Goal: Task Accomplishment & Management: Use online tool/utility

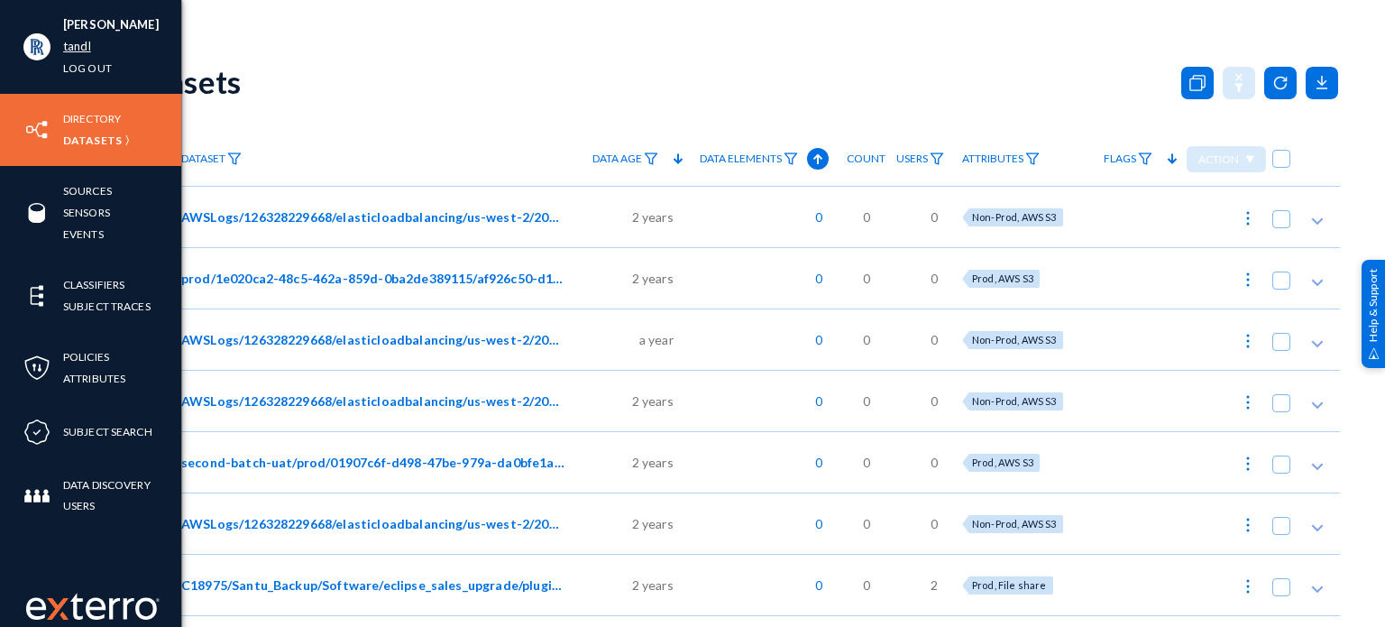
click at [78, 52] on link "tandl" at bounding box center [77, 46] width 28 height 21
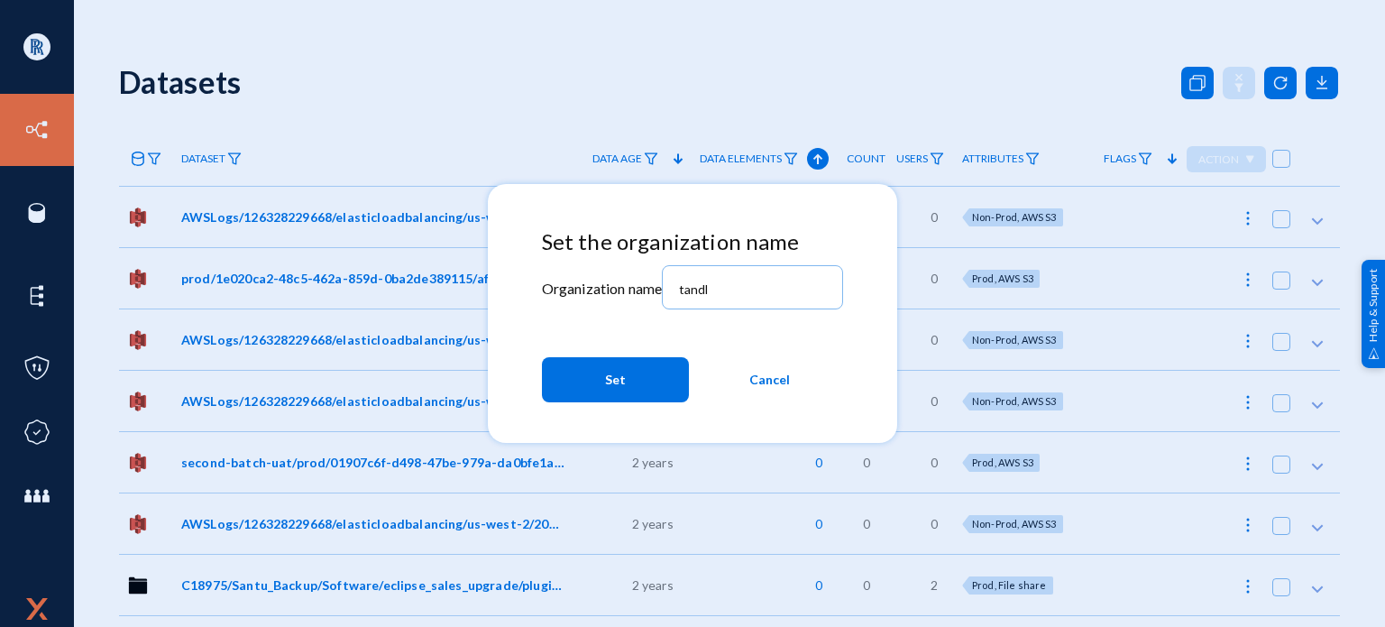
click at [759, 375] on span "Cancel" at bounding box center [769, 379] width 41 height 32
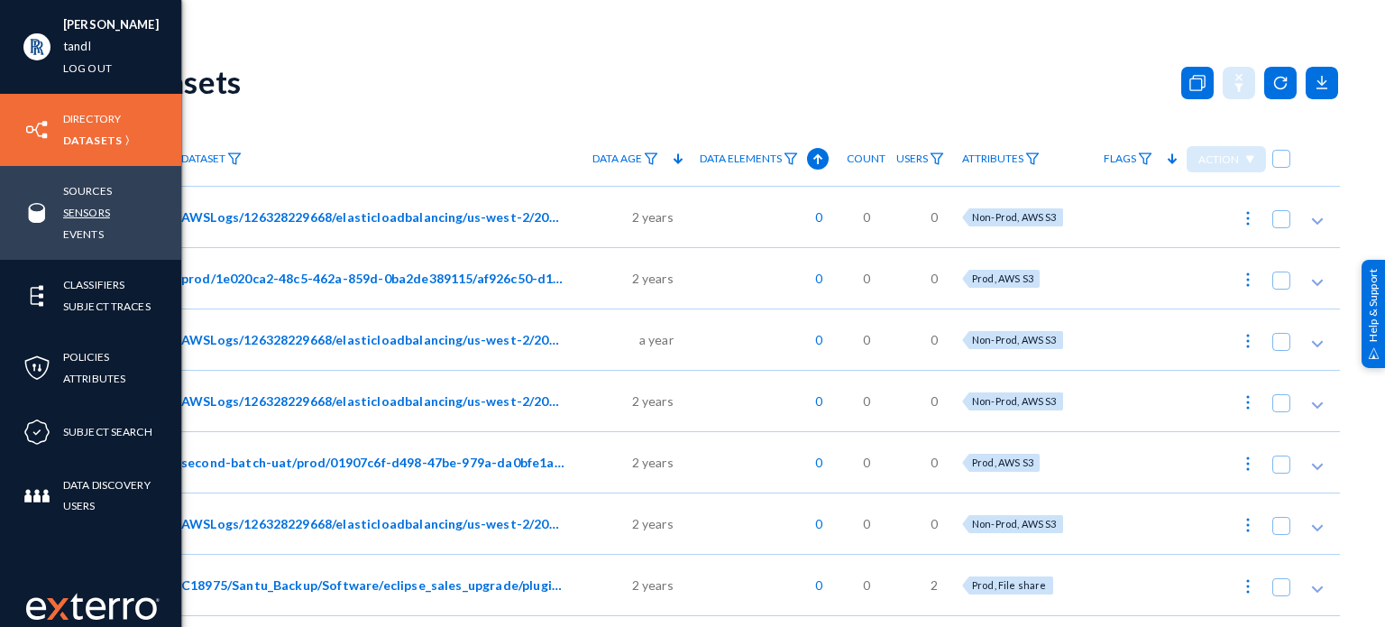
click at [77, 208] on link "Sensors" at bounding box center [86, 212] width 47 height 21
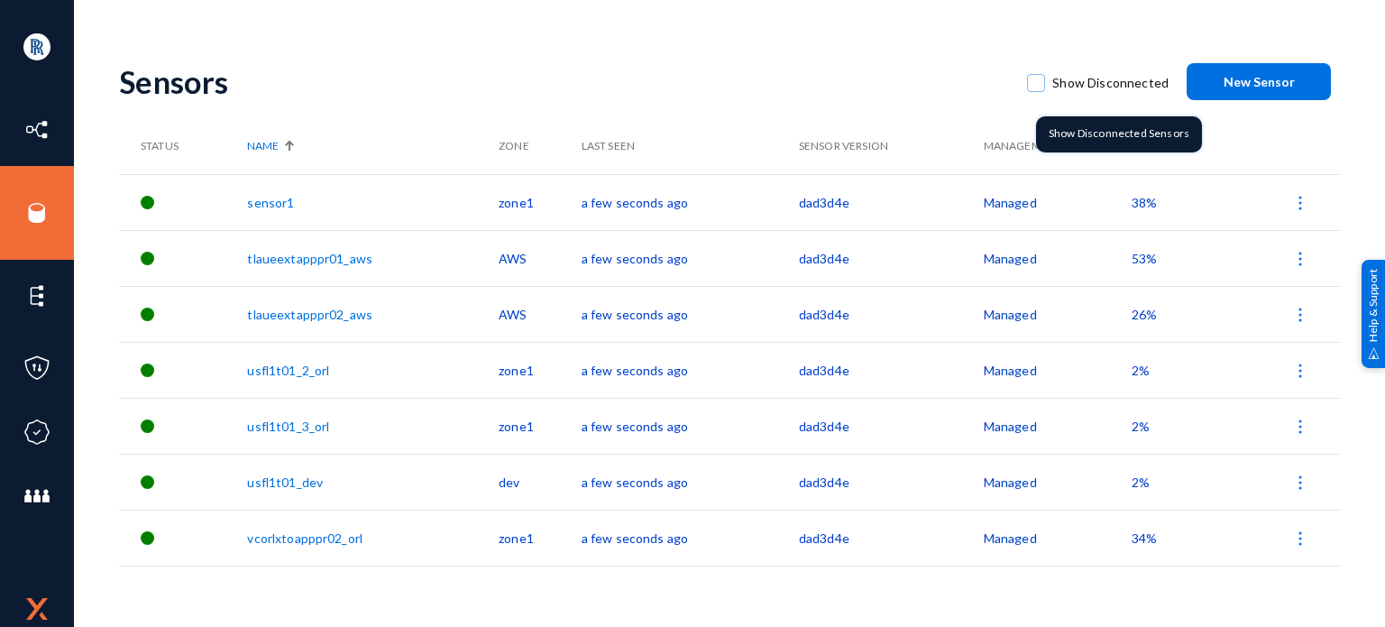
click at [1042, 79] on span at bounding box center [1036, 83] width 18 height 18
click at [1037, 91] on input "Show Disconnected" at bounding box center [1036, 92] width 2 height 2
checkbox input "true"
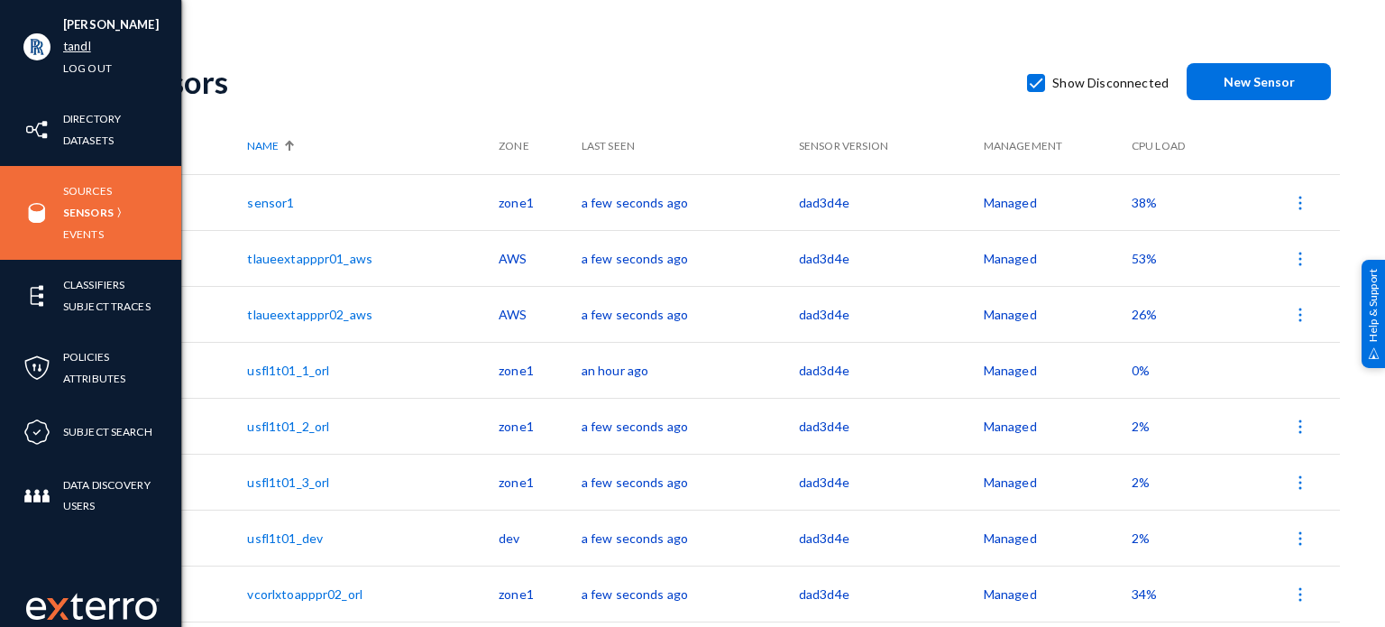
click at [72, 42] on link "tandl" at bounding box center [77, 46] width 28 height 21
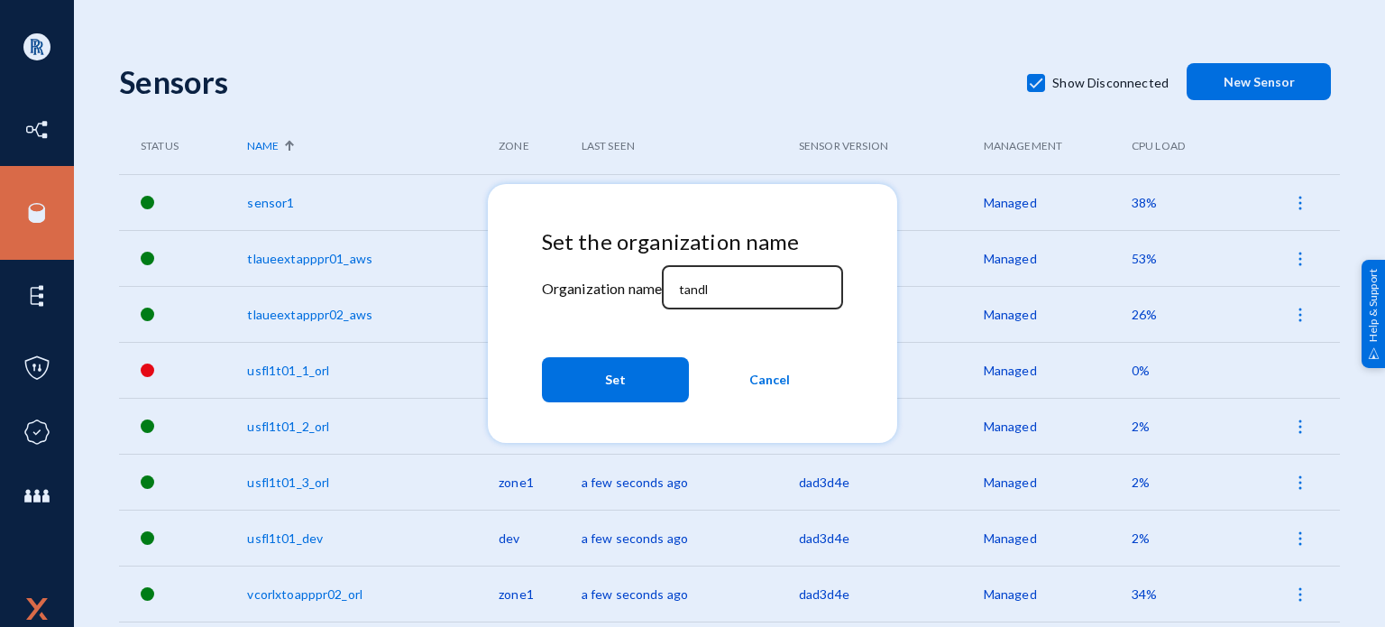
click at [720, 290] on input "tandl" at bounding box center [756, 289] width 155 height 16
type input "esagprivacy"
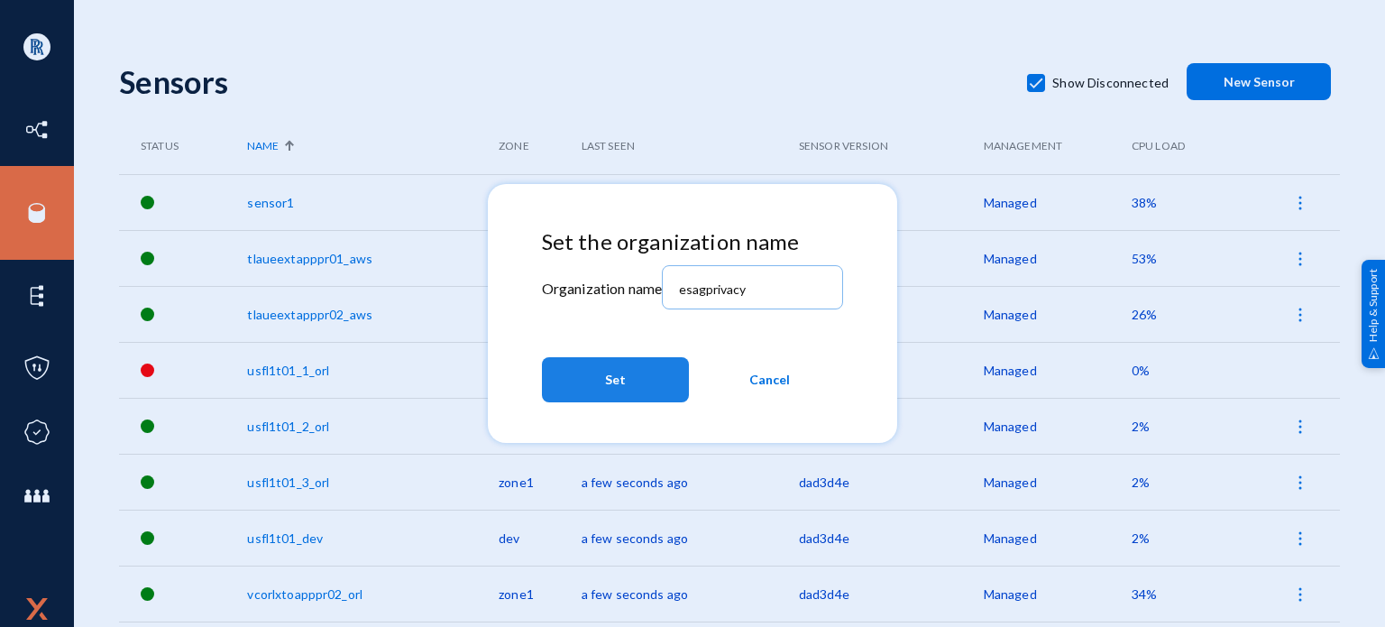
click at [628, 378] on button "Set" at bounding box center [615, 379] width 147 height 45
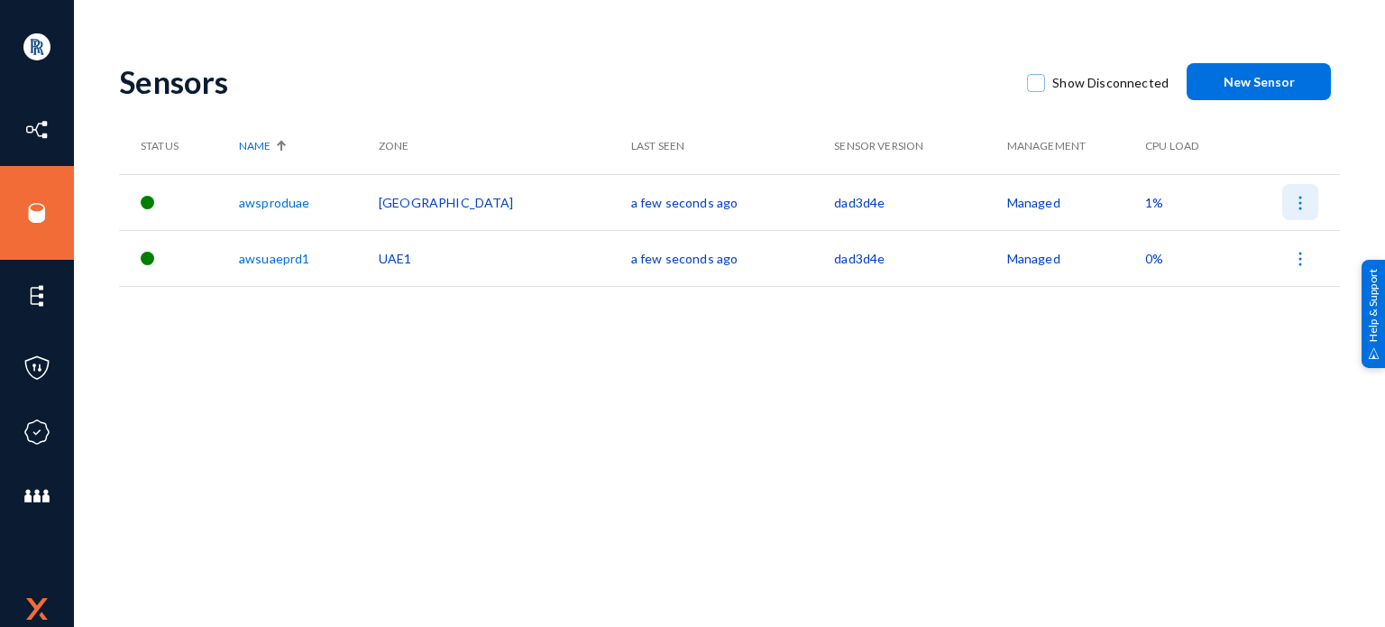
click at [1298, 197] on img at bounding box center [1300, 203] width 18 height 18
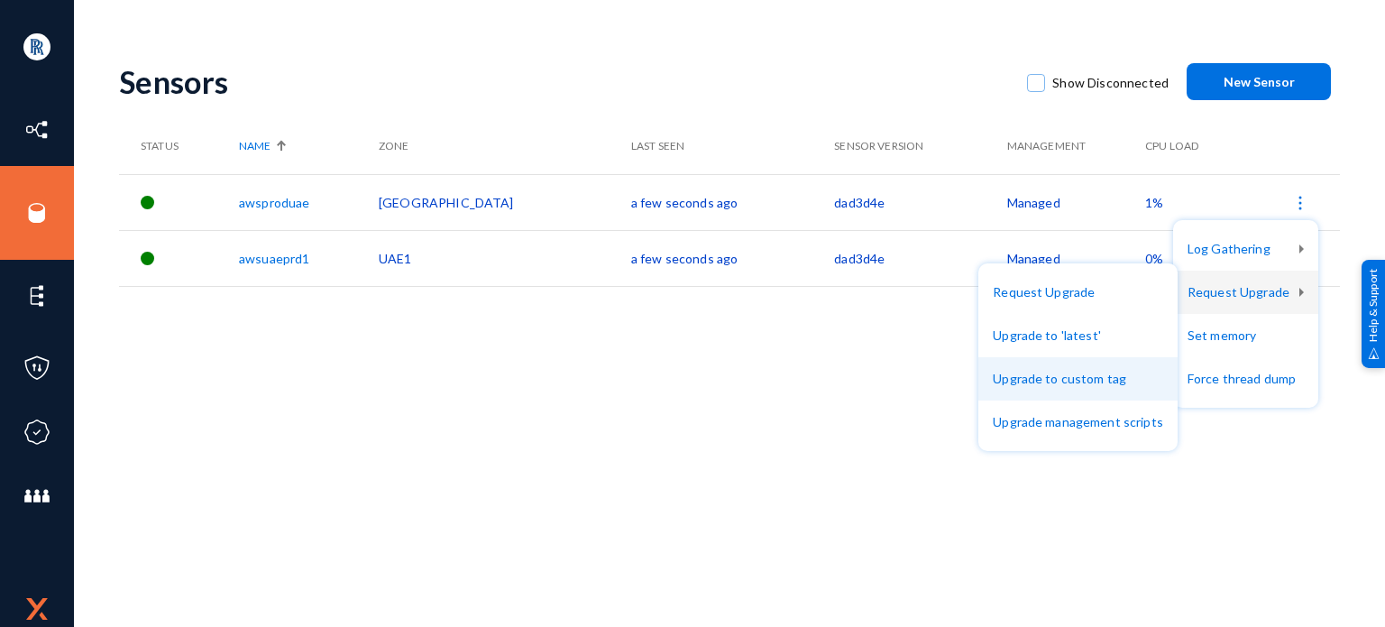
click at [1050, 372] on button "Upgrade to custom tag" at bounding box center [1077, 378] width 199 height 43
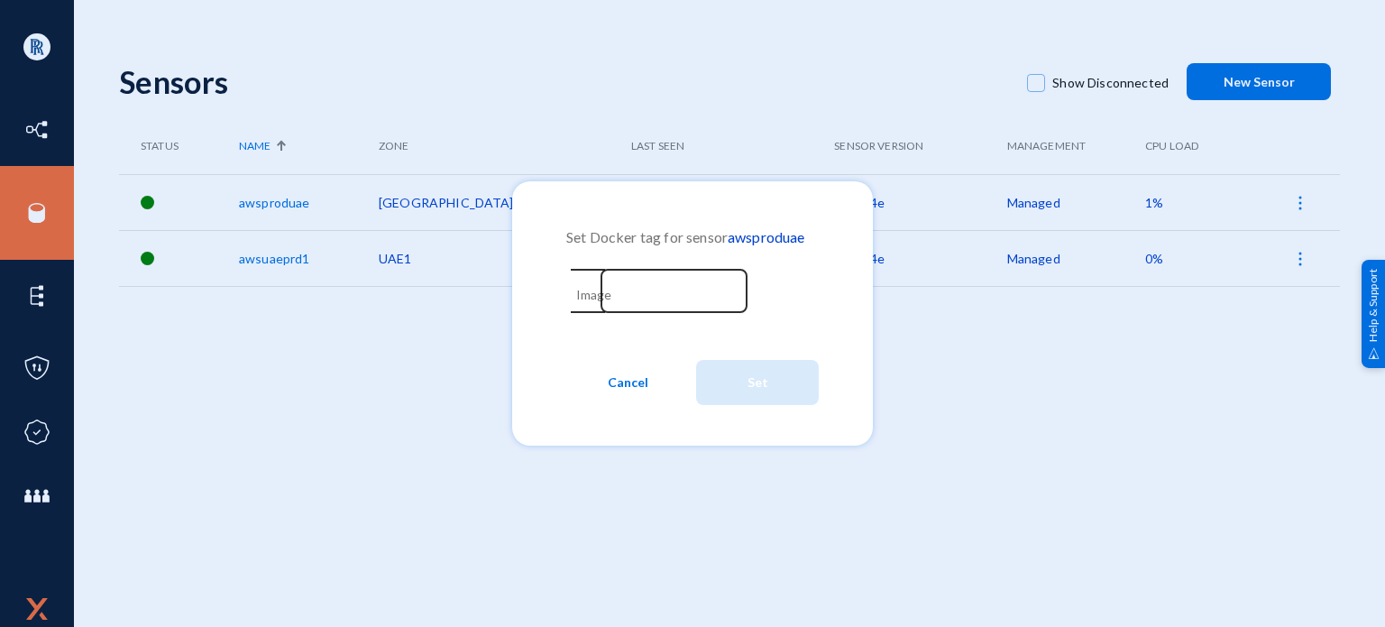
click at [677, 289] on input "Image" at bounding box center [660, 293] width 155 height 16
paste input "c1707c2"
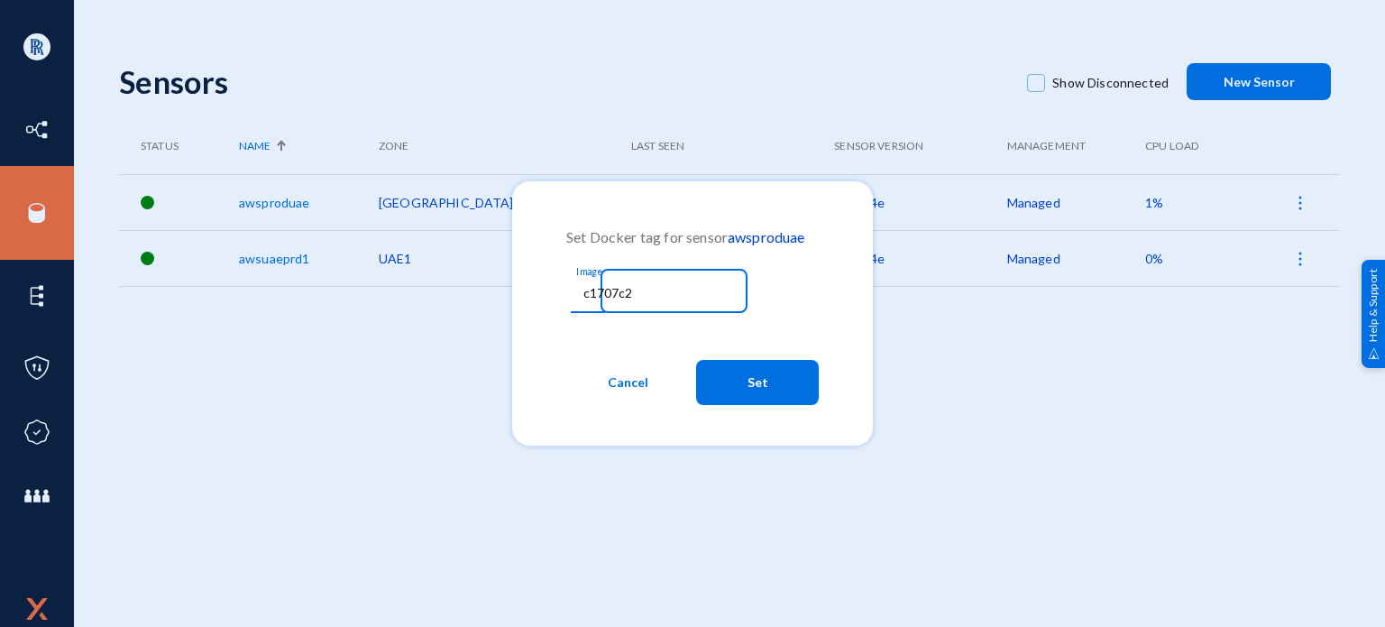
type input "c1707c2"
click at [753, 381] on span "Set" at bounding box center [758, 382] width 21 height 32
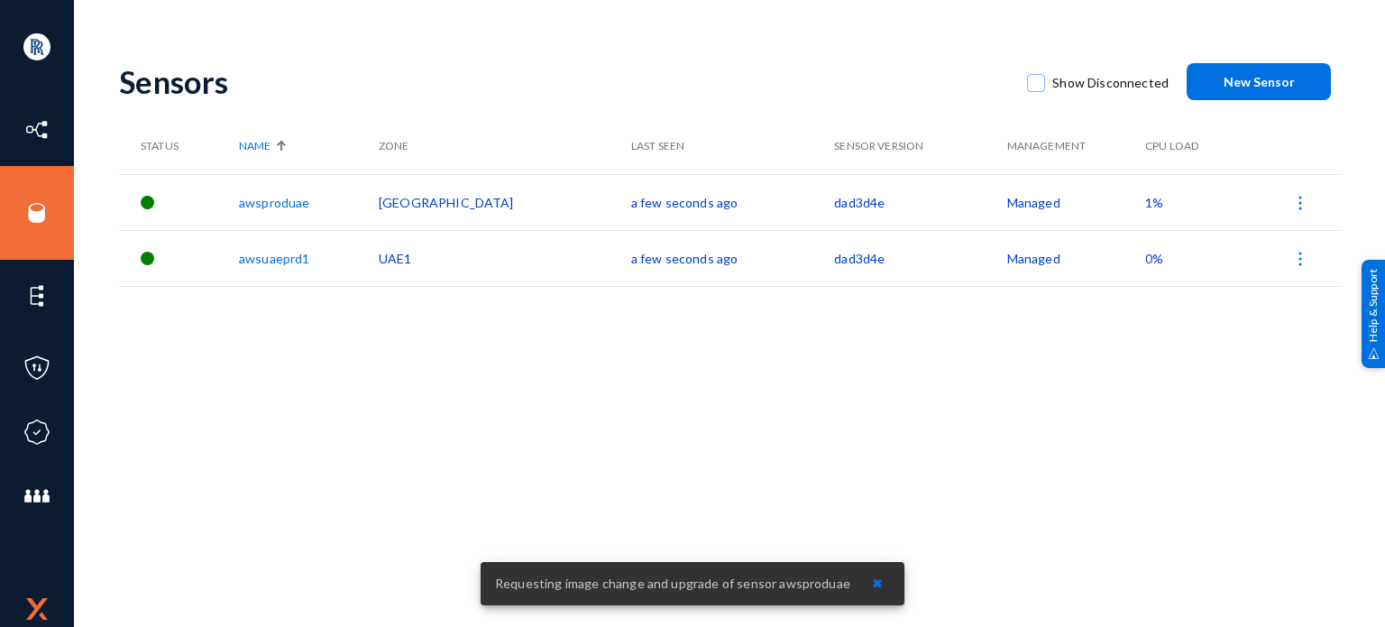
click at [1295, 256] on img at bounding box center [1300, 259] width 18 height 18
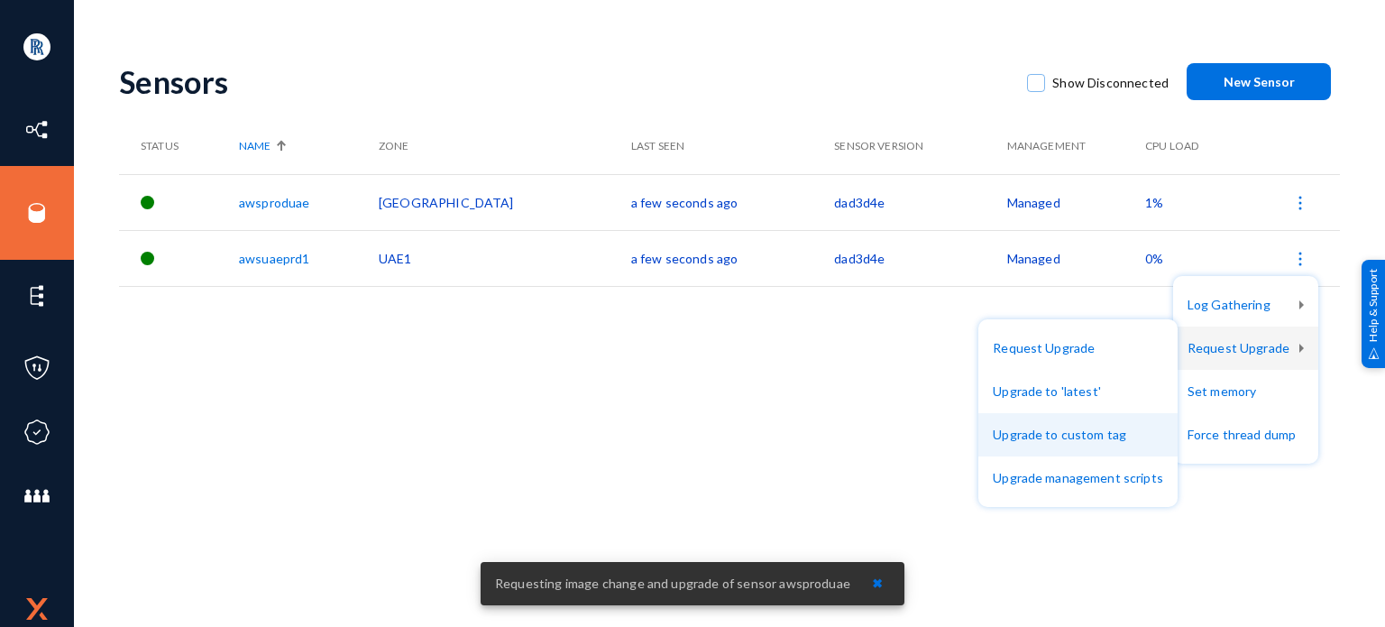
click at [1070, 437] on button "Upgrade to custom tag" at bounding box center [1077, 434] width 199 height 43
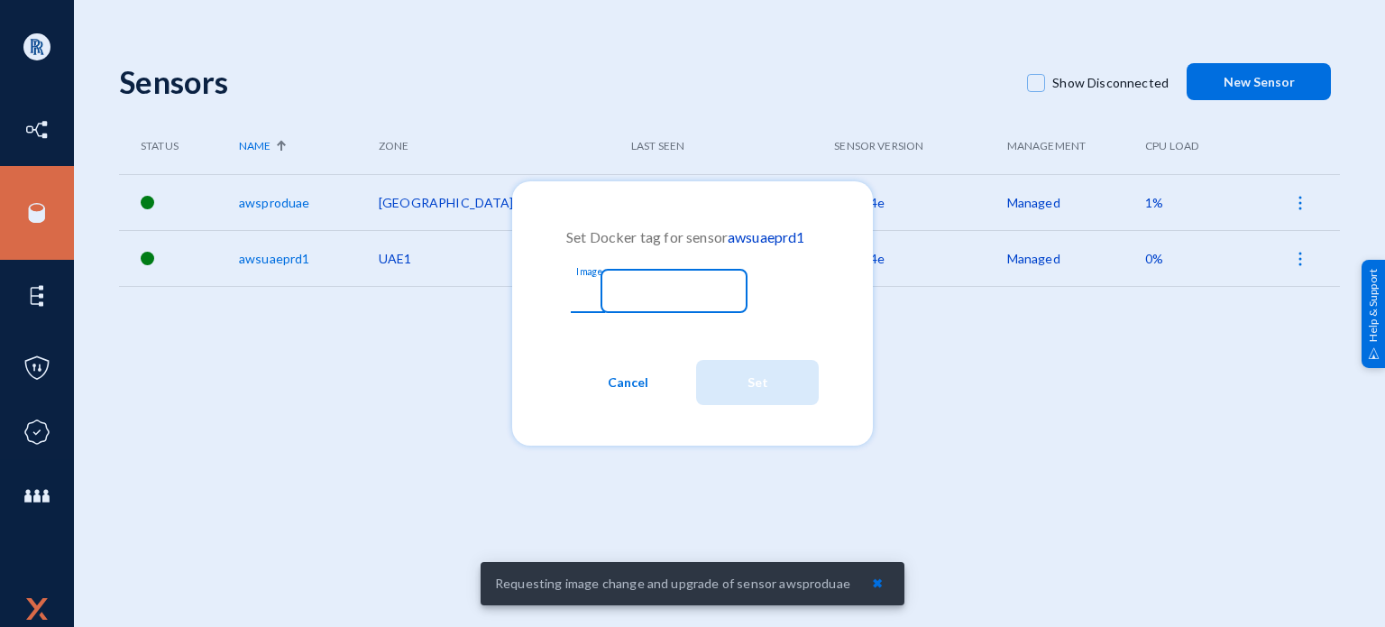
click at [663, 291] on input "Image" at bounding box center [660, 293] width 155 height 16
paste input "c1707c2"
type input "c1707c2"
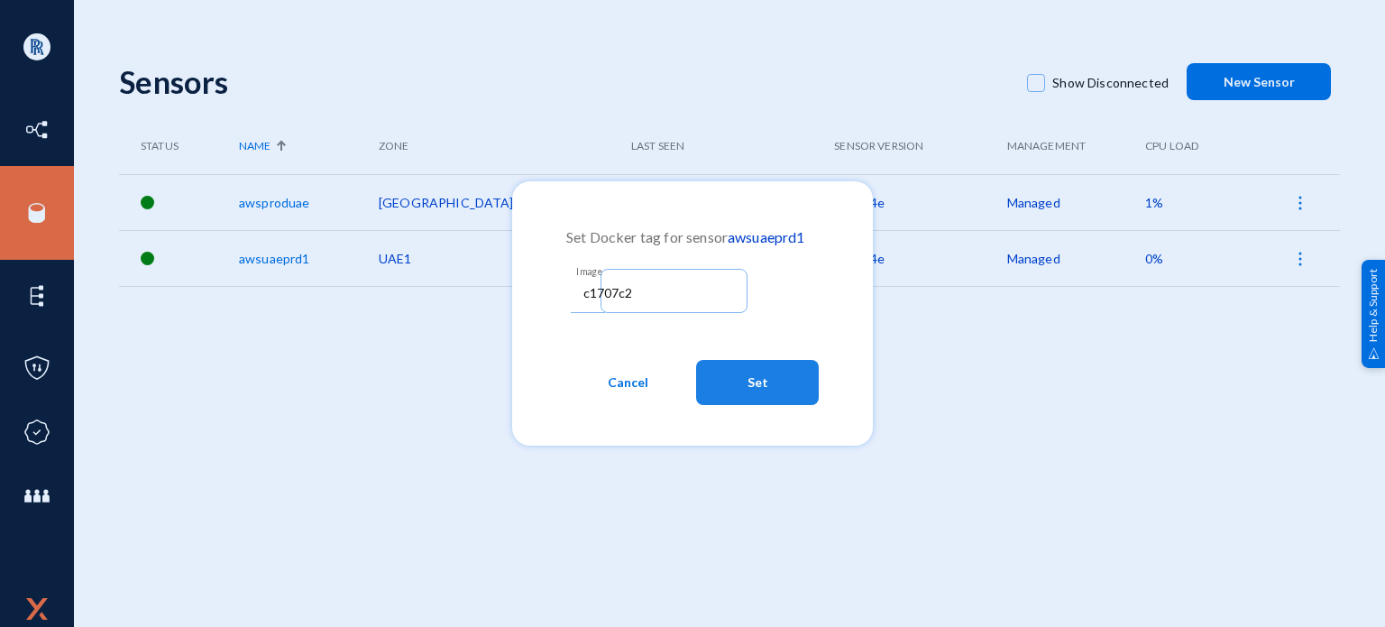
click at [775, 378] on button "Set" at bounding box center [757, 382] width 123 height 45
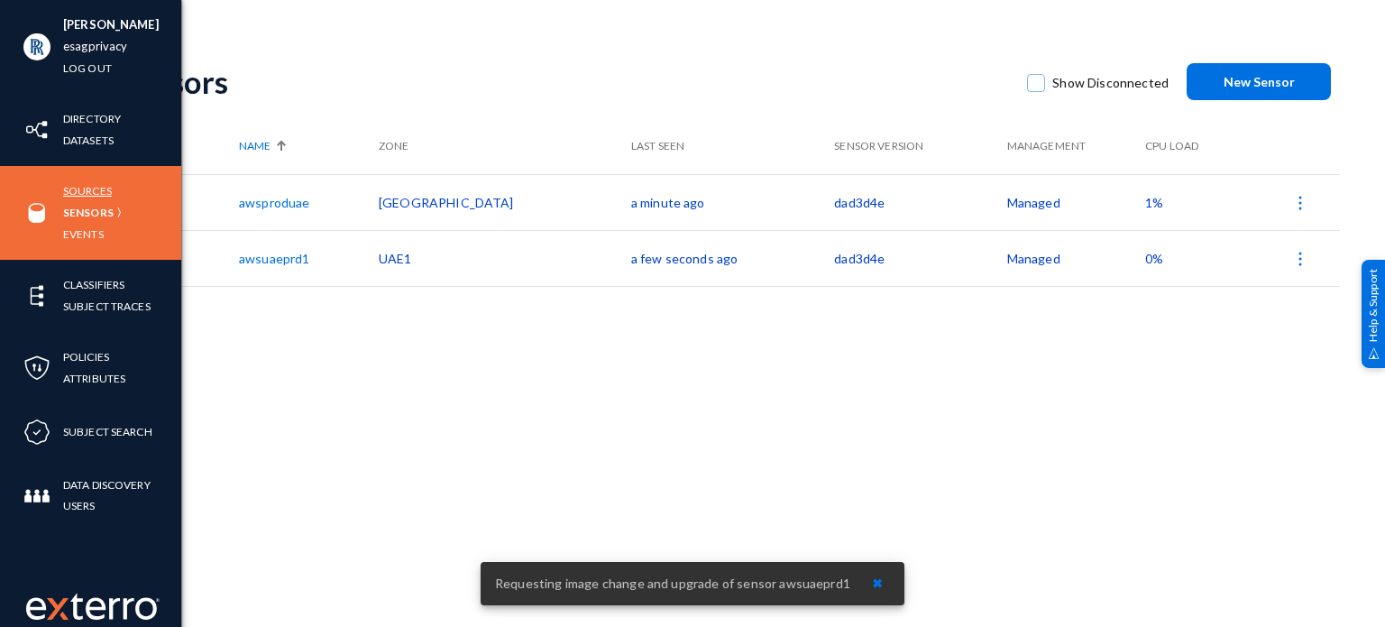
click at [87, 192] on link "Sources" at bounding box center [87, 190] width 49 height 21
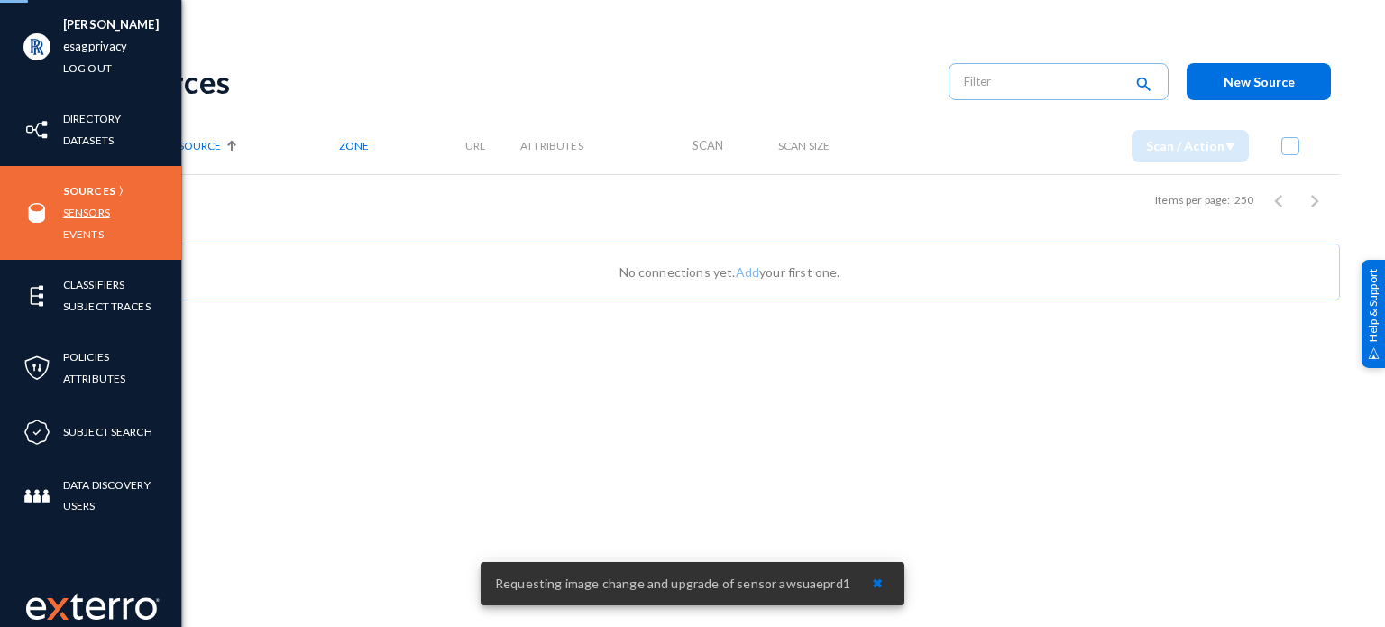
click at [82, 214] on link "Sensors" at bounding box center [86, 212] width 47 height 21
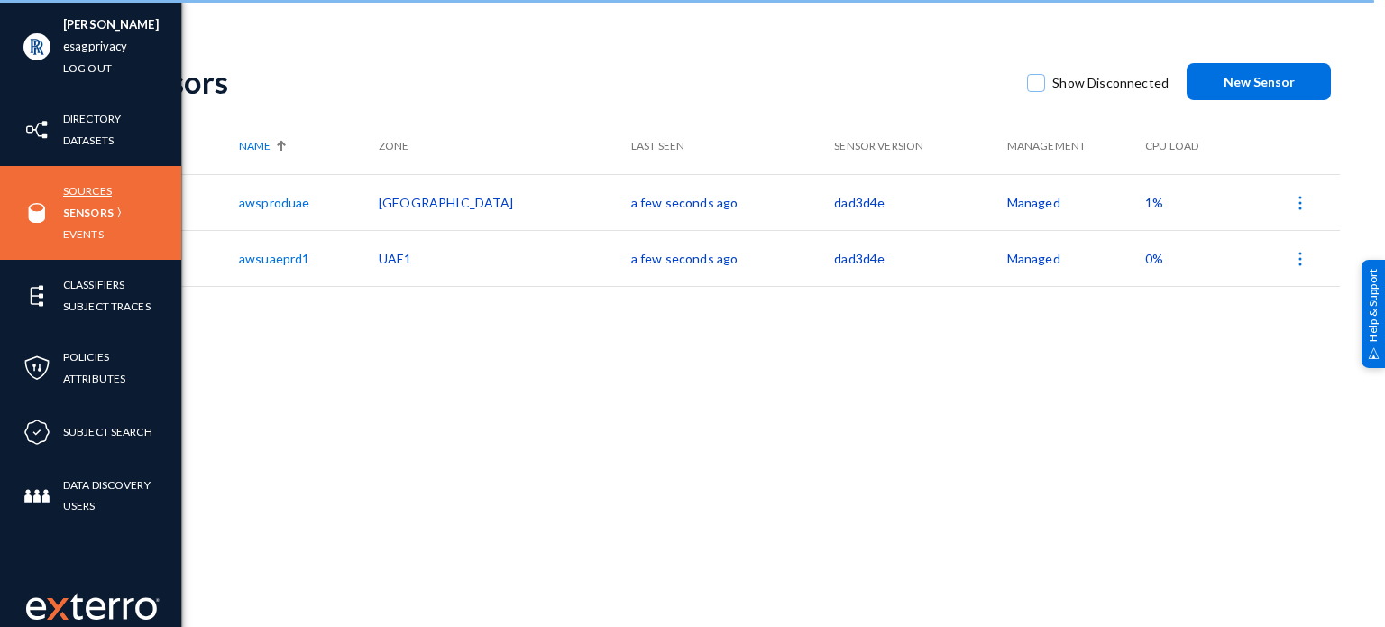
click at [83, 192] on link "Sources" at bounding box center [87, 190] width 49 height 21
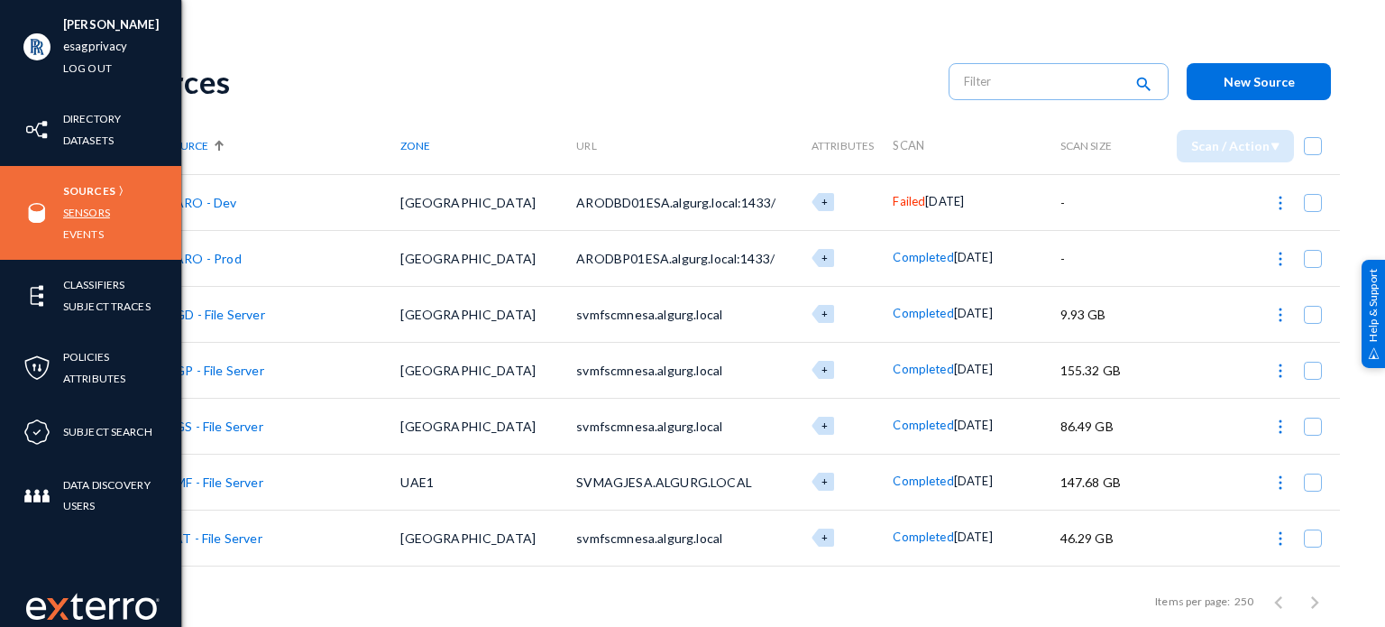
click at [79, 214] on link "Sensors" at bounding box center [86, 212] width 47 height 21
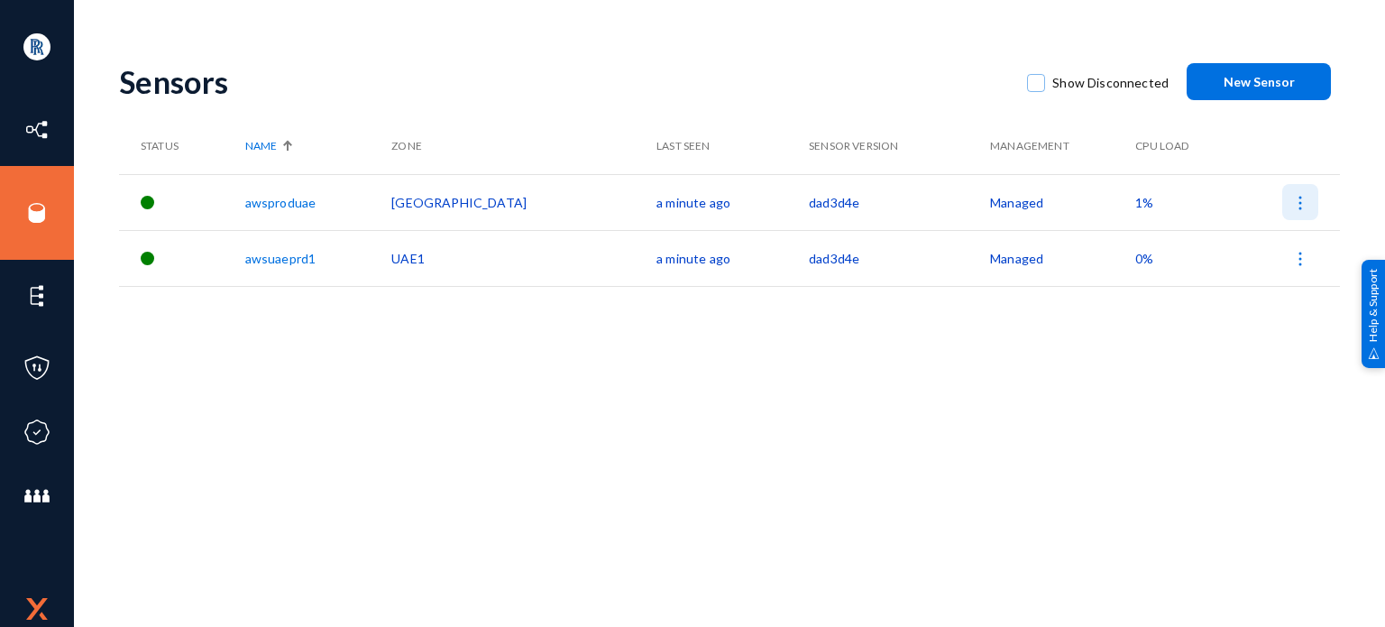
click at [1301, 200] on img at bounding box center [1300, 203] width 18 height 18
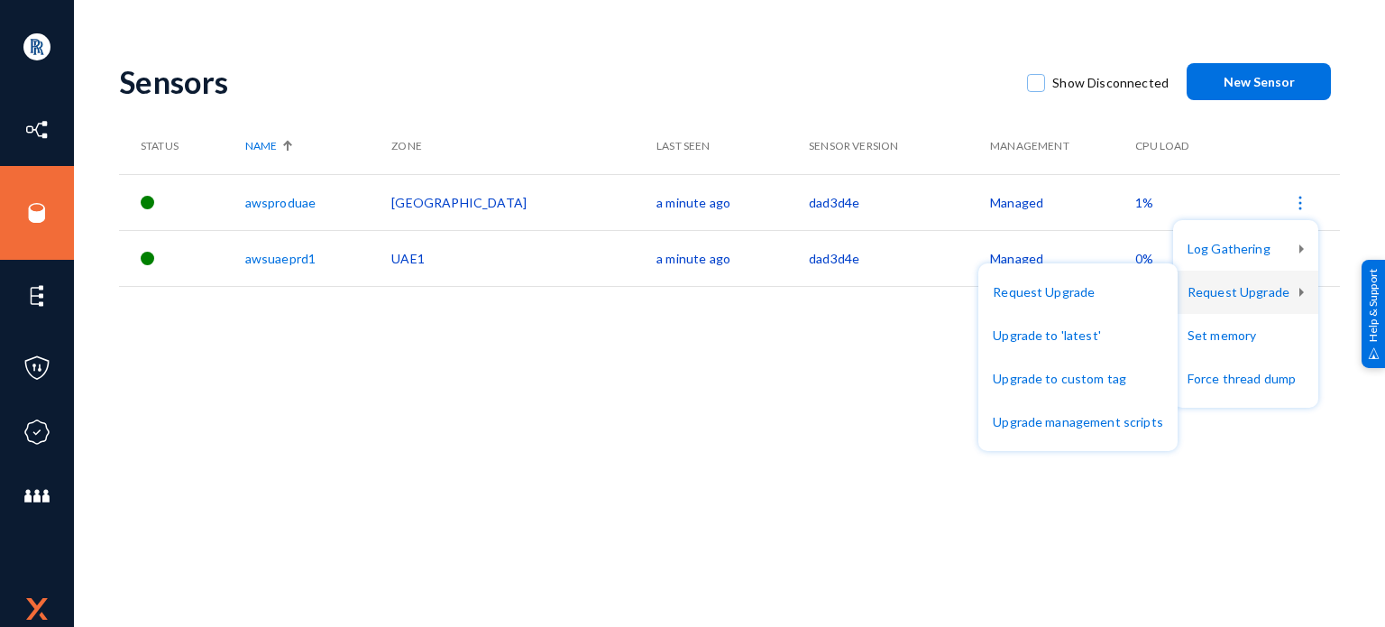
click at [755, 387] on div at bounding box center [692, 313] width 1385 height 627
